Goal: Information Seeking & Learning: Learn about a topic

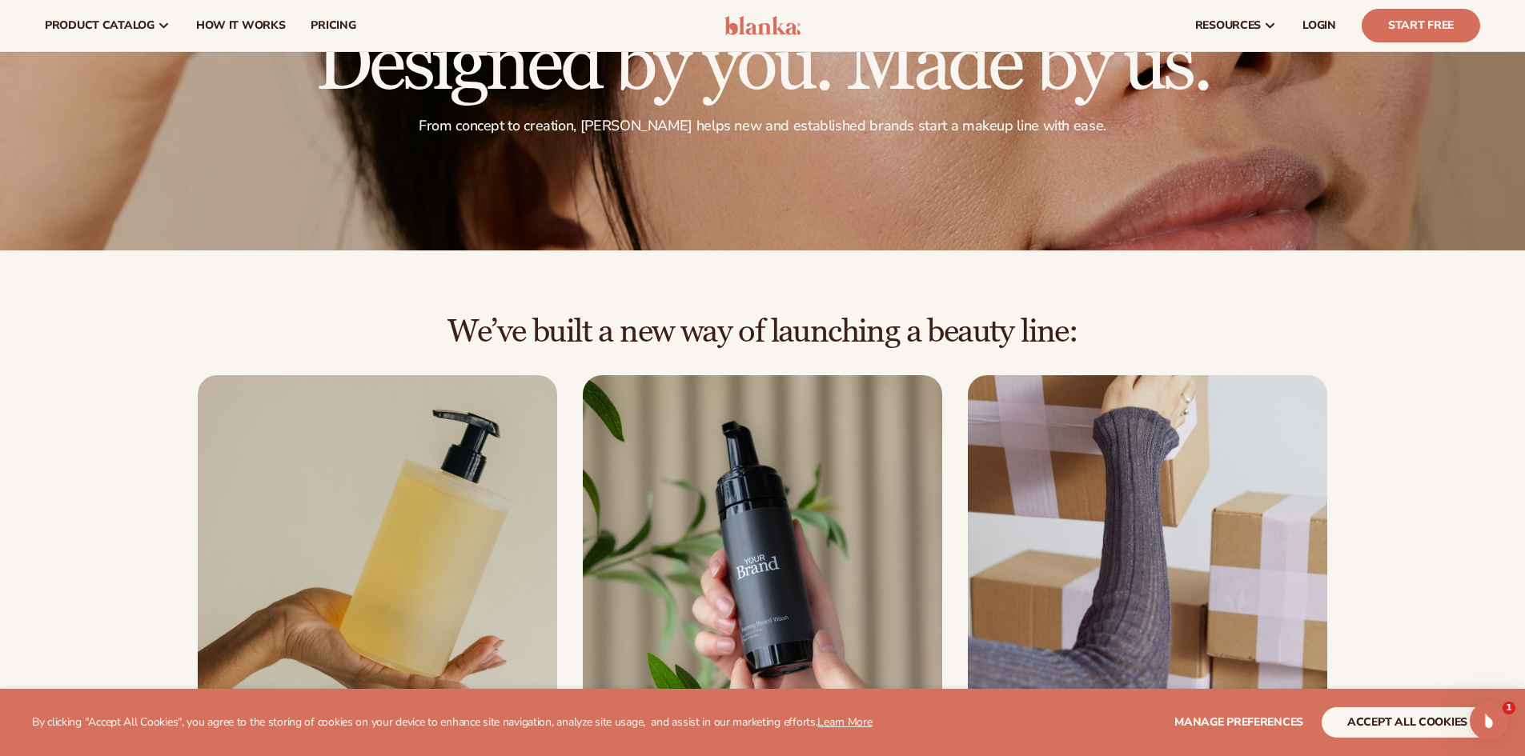
scroll to position [160, 0]
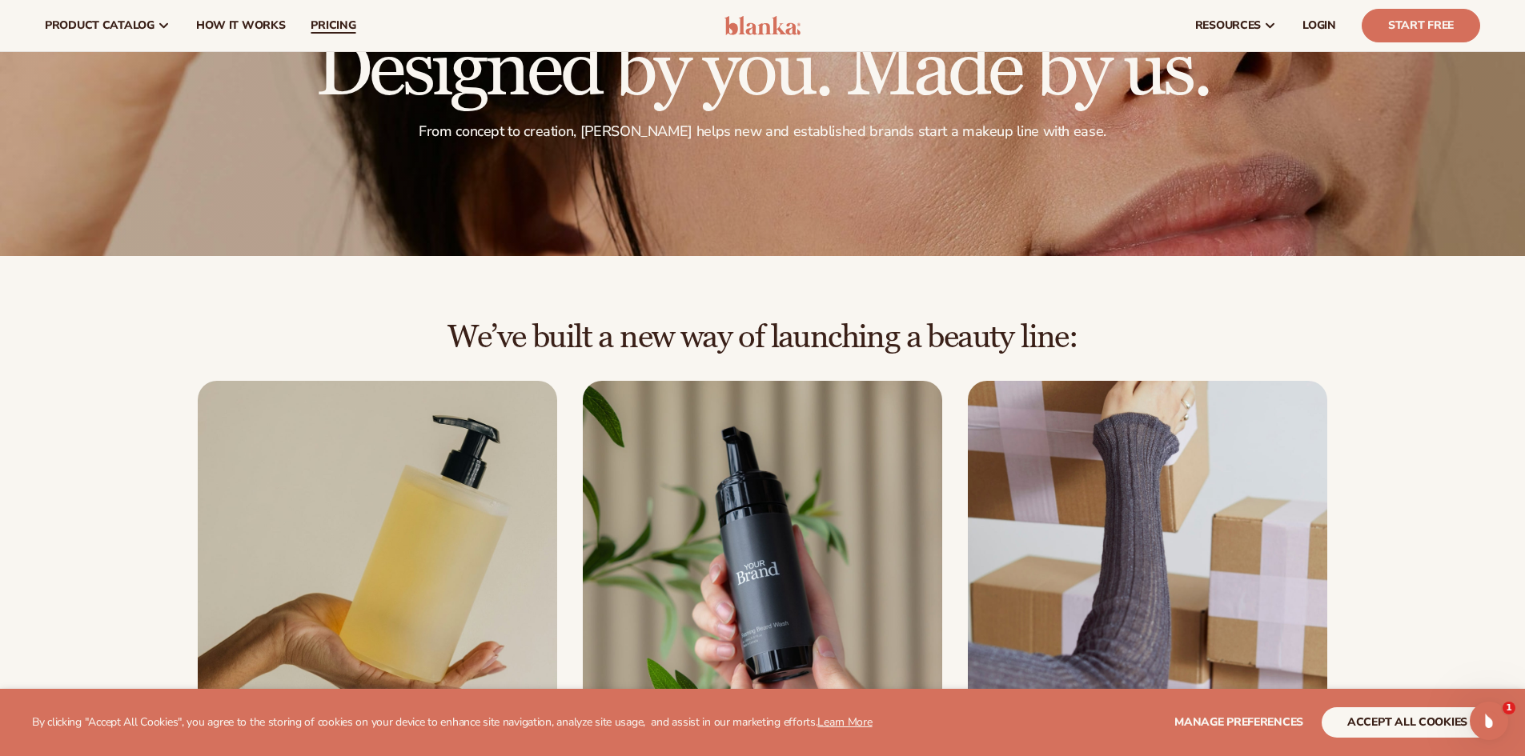
click at [348, 22] on span "pricing" at bounding box center [333, 25] width 45 height 13
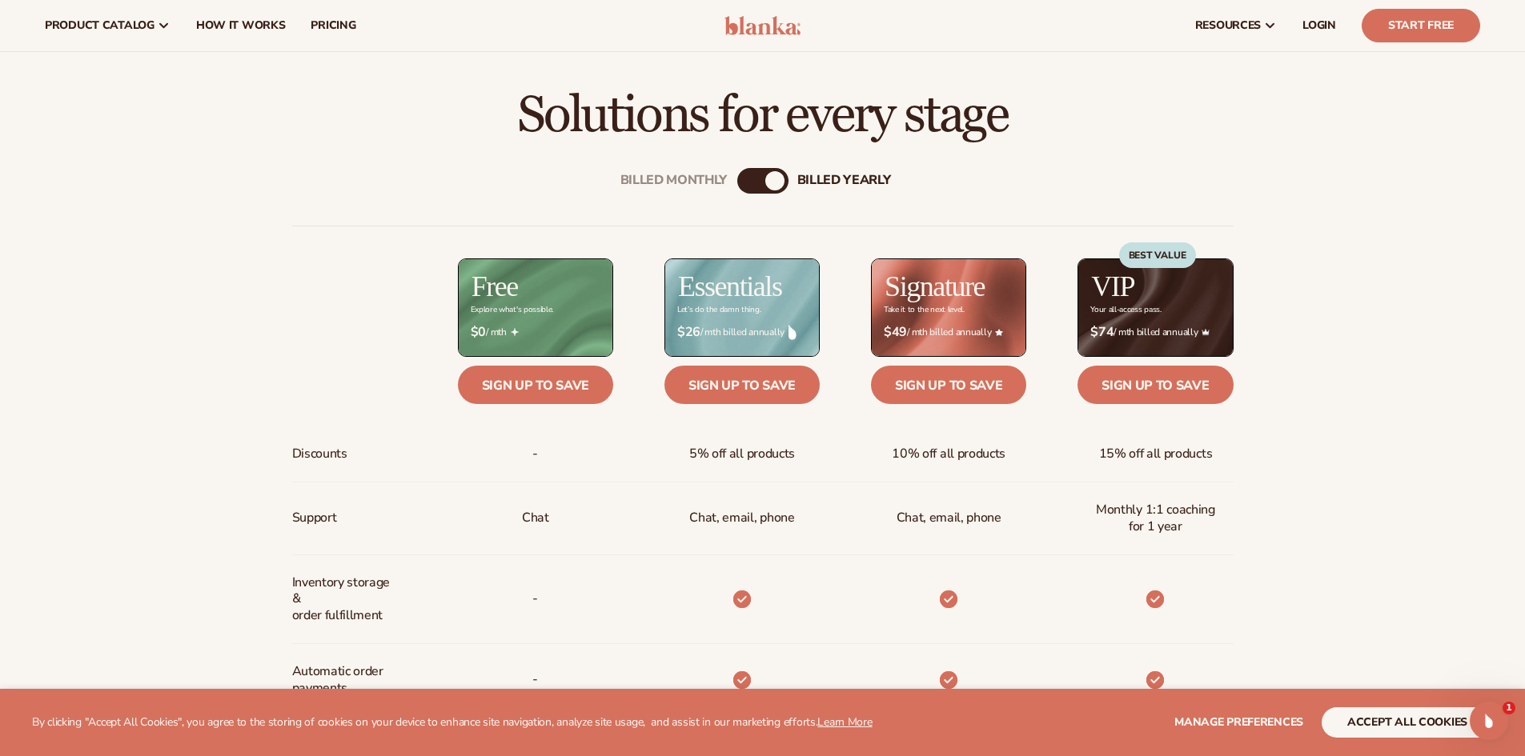
scroll to position [466, 0]
